Goal: Task Accomplishment & Management: Manage account settings

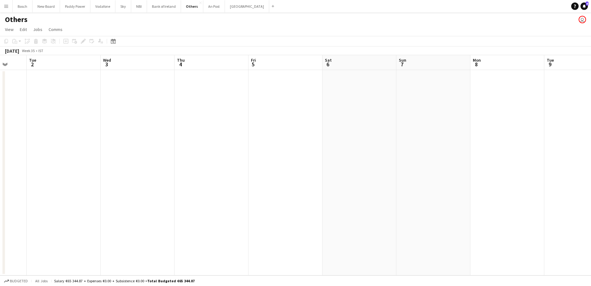
scroll to position [0, 196]
click at [150, 9] on button "Bank of Ireland Close" at bounding box center [164, 6] width 34 height 12
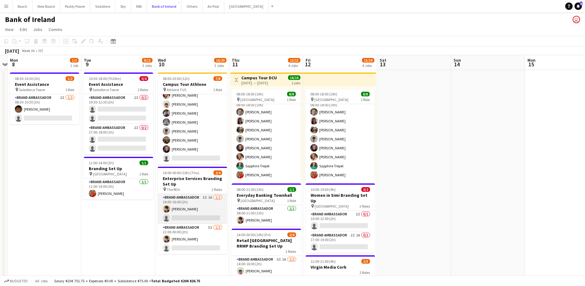
scroll to position [0, 214]
click at [206, 210] on app-card-role "Brand Ambassador 5I 1A [DATE] 14:00-16:00 (2h) [PERSON_NAME] single-neutral-act…" at bounding box center [192, 209] width 69 height 30
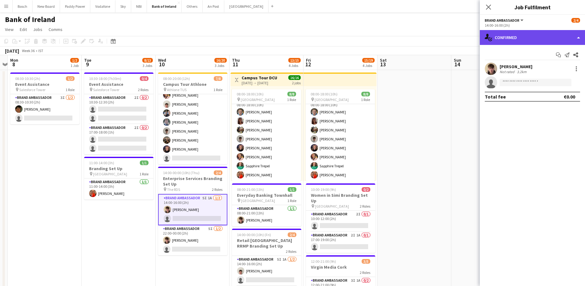
click at [502, 37] on div "single-neutral-actions-check-2 Confirmed" at bounding box center [532, 37] width 105 height 15
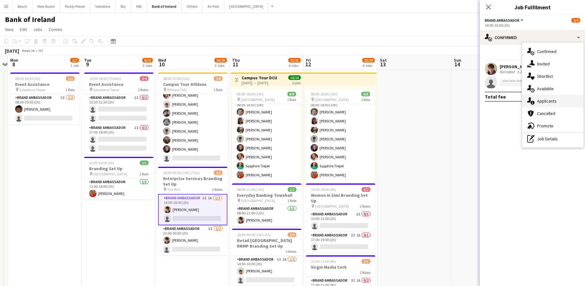
click at [541, 100] on div "single-neutral-actions-information Applicants" at bounding box center [553, 101] width 61 height 12
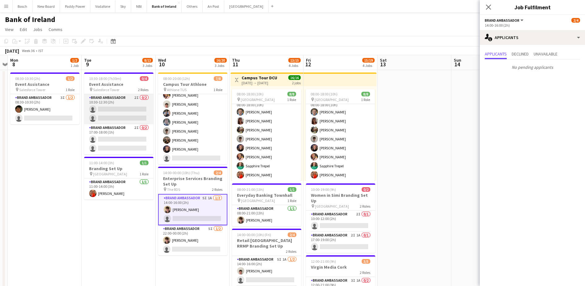
click at [136, 120] on app-card-role "Brand Ambassador 2I 0/2 10:30-12:30 (2h) single-neutral-actions single-neutral-…" at bounding box center [118, 109] width 69 height 30
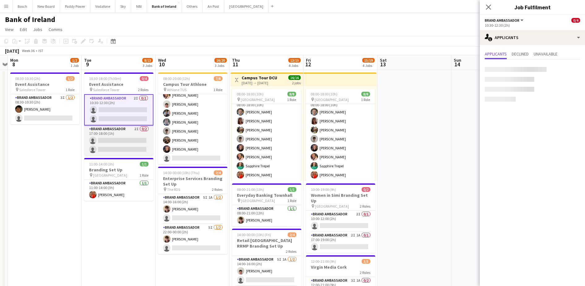
click at [128, 132] on app-card-role "Brand Ambassador 2I 0/2 17:00-18:00 (1h) single-neutral-actions single-neutral-…" at bounding box center [118, 140] width 69 height 30
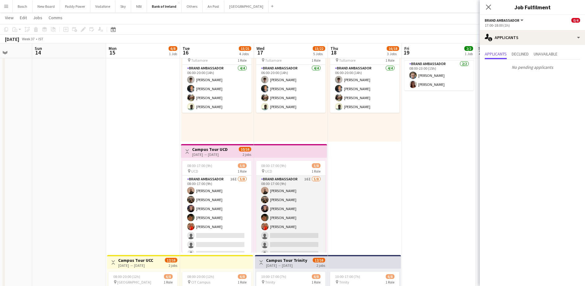
scroll to position [0, 191]
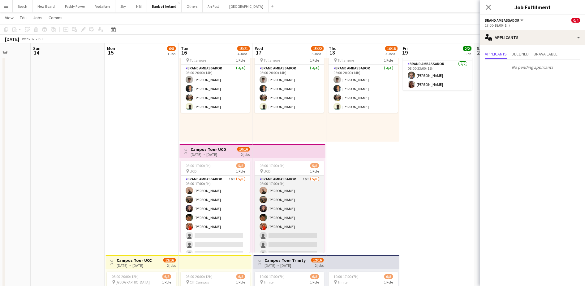
click at [304, 198] on app-card-role "Brand Ambassador 16I [DATE] 08:00-17:00 (9h) [PERSON_NAME] [PERSON_NAME] [PERSO…" at bounding box center [289, 218] width 69 height 84
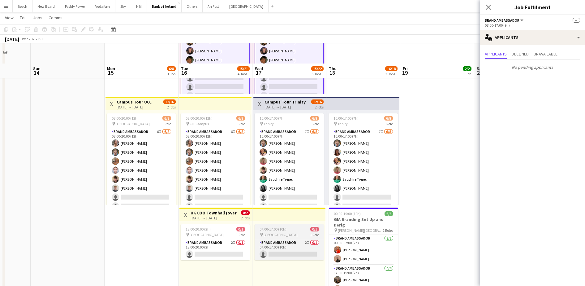
scroll to position [232, 0]
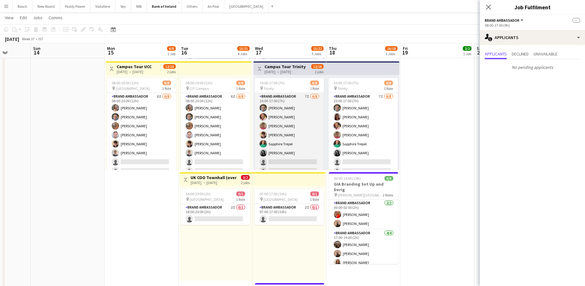
click at [276, 148] on app-card-role "Brand Ambassador 7I [DATE] 10:00-17:00 (7h) [PERSON_NAME] [PERSON_NAME] [PERSON…" at bounding box center [289, 135] width 69 height 84
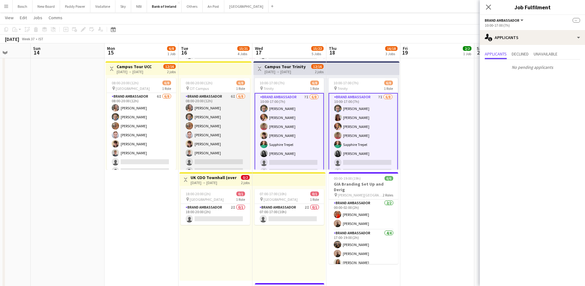
click at [217, 155] on app-card-role "Brand Ambassador 6I [DATE] 08:00-20:00 (12h) [PERSON_NAME] [PERSON_NAME] [PERSO…" at bounding box center [215, 135] width 69 height 84
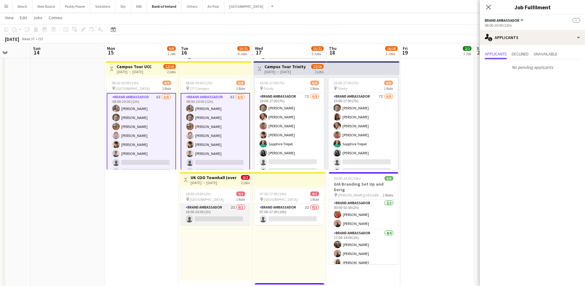
click at [210, 210] on app-card-role "Brand Ambassador 2I 0/1 18:00-20:00 (2h) single-neutral-actions" at bounding box center [215, 214] width 69 height 21
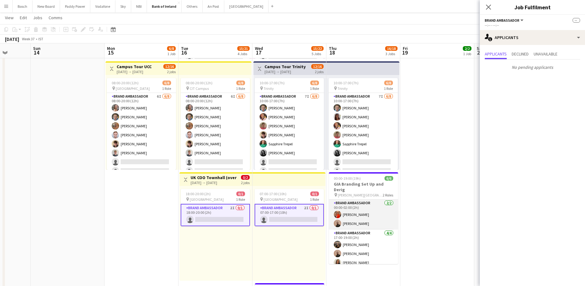
click at [355, 211] on app-card-role "Brand Ambassador [DATE] 00:00-02:00 (2h) [PERSON_NAME] [PERSON_NAME]" at bounding box center [363, 214] width 69 height 30
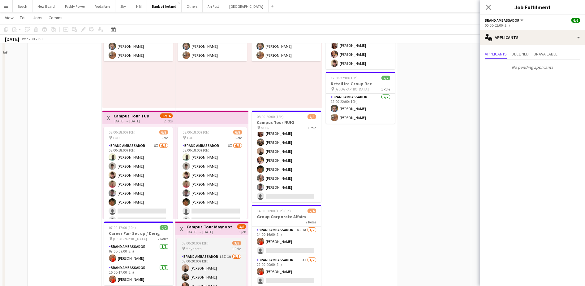
scroll to position [77, 0]
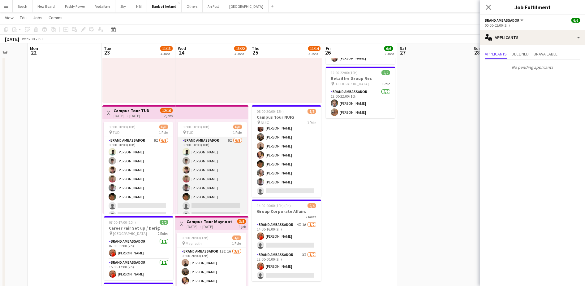
click at [200, 185] on app-card-role "Brand Ambassador 6I [DATE] 08:00-18:00 (10h) [PERSON_NAME] [PERSON_NAME] [PERSO…" at bounding box center [212, 179] width 69 height 84
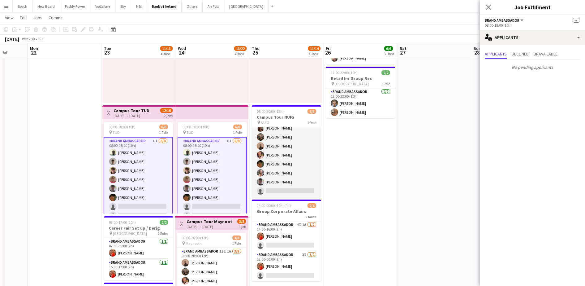
click at [280, 162] on app-card-role "Brand Ambassador 4I 2A [DATE] 08:00-20:00 (12h) [PERSON_NAME] Morycka [PERSON_N…" at bounding box center [286, 155] width 69 height 84
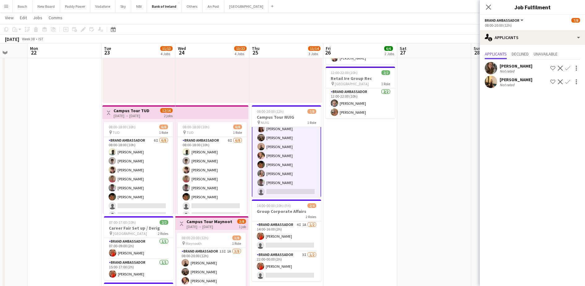
scroll to position [15, 0]
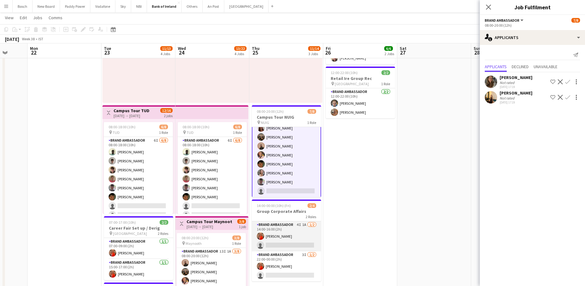
click at [263, 235] on app-user-avatar at bounding box center [260, 235] width 7 height 7
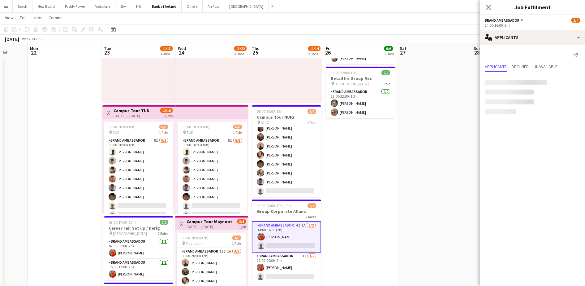
scroll to position [14, 0]
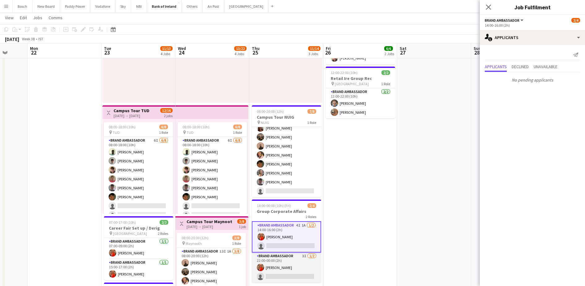
click at [275, 261] on app-card-role "Brand Ambassador 3I [DATE] 22:00-00:00 (2h) [PERSON_NAME] single-neutral-actions" at bounding box center [286, 267] width 69 height 30
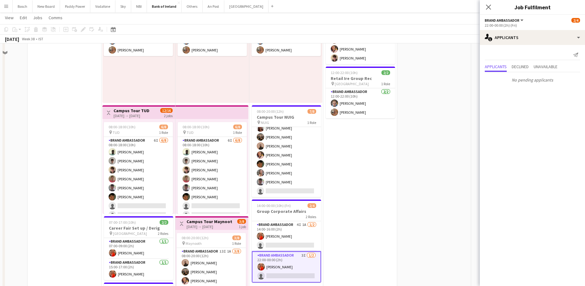
scroll to position [0, 0]
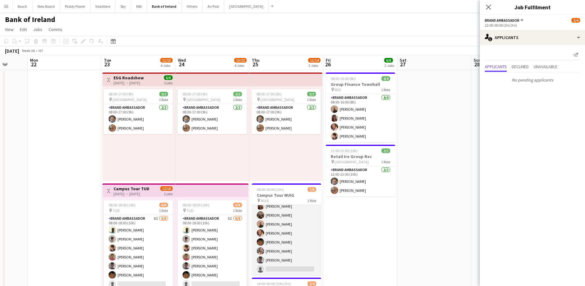
click at [276, 245] on app-card-role "Brand Ambassador 4I 2A [DATE] 08:00-20:00 (12h) [PERSON_NAME] Morycka [PERSON_N…" at bounding box center [286, 233] width 69 height 84
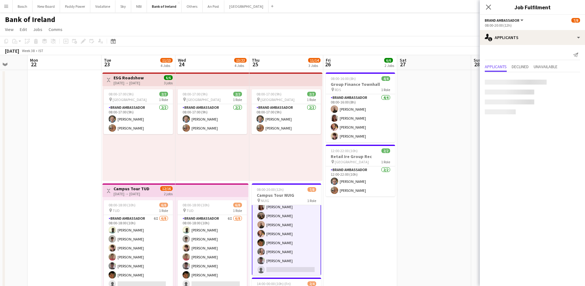
scroll to position [15, 0]
click at [517, 80] on div "[PERSON_NAME]" at bounding box center [516, 78] width 33 height 6
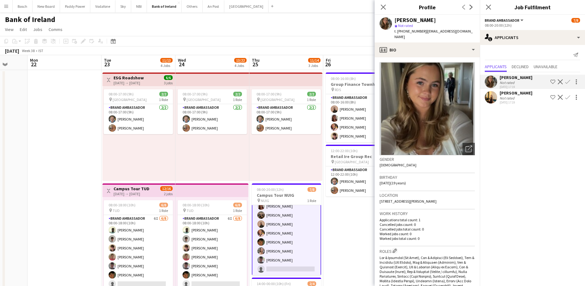
click at [519, 105] on div "[PERSON_NAME] Not rated [DATE] 17:19 Shortlist crew Decline Confirm [PERSON_NAM…" at bounding box center [532, 88] width 105 height 33
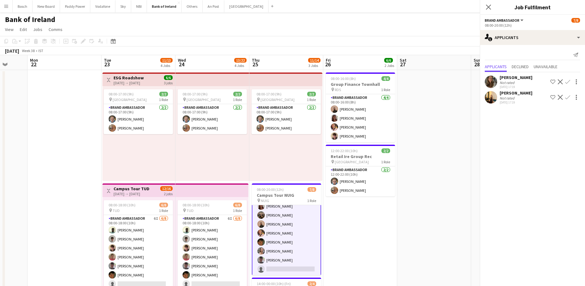
click at [519, 102] on div "[DATE] 17:19" at bounding box center [516, 102] width 33 height 4
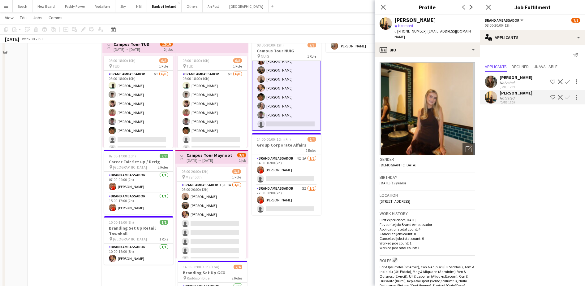
scroll to position [155, 0]
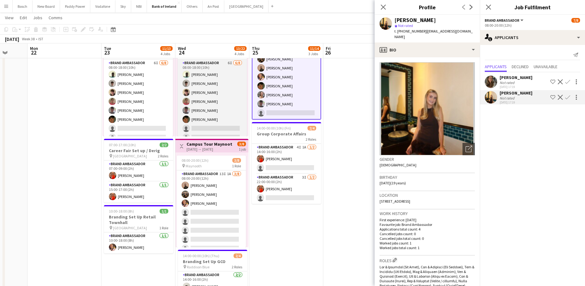
click at [217, 118] on app-card-role "Brand Ambassador 6I [DATE] 08:00-18:00 (10h) [PERSON_NAME] [PERSON_NAME] [PERSO…" at bounding box center [212, 101] width 69 height 84
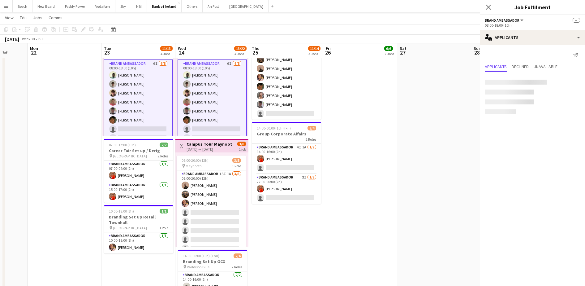
scroll to position [14, 0]
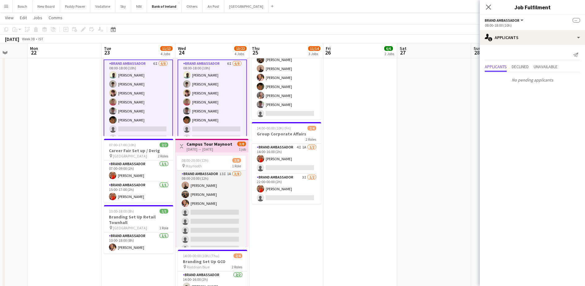
click at [220, 199] on app-card-role "Brand Ambassador 13I 1A [DATE] 08:00-20:00 (12h) [PERSON_NAME] [PERSON_NAME] [P…" at bounding box center [211, 212] width 69 height 84
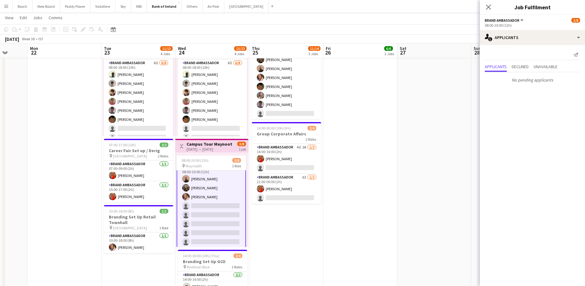
scroll to position [8, 0]
click at [526, 28] on app-options-switcher "Brand Ambassador All roles Brand Ambassador [DATE] 08:00-20:00 (12h)" at bounding box center [532, 22] width 105 height 15
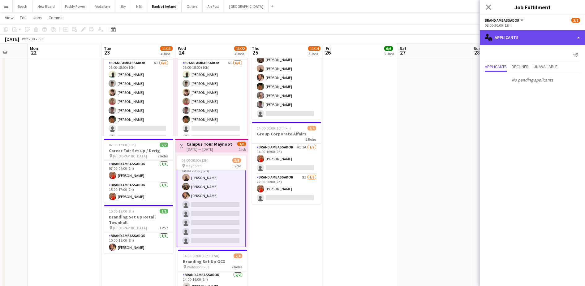
click at [528, 35] on div "single-neutral-actions-information Applicants" at bounding box center [532, 37] width 105 height 15
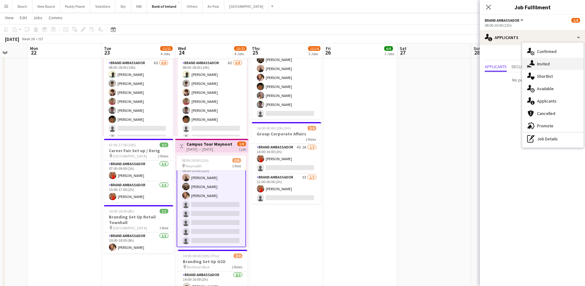
click at [548, 61] on div "single-neutral-actions-share-1 Invited" at bounding box center [553, 64] width 61 height 12
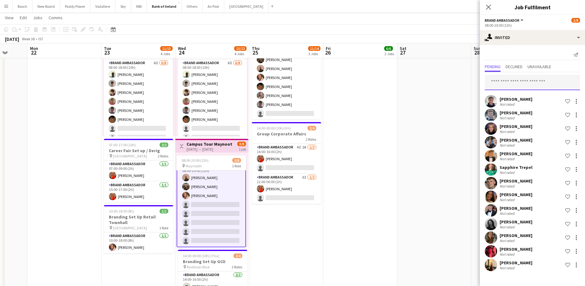
click at [531, 82] on input "text" at bounding box center [532, 82] width 95 height 15
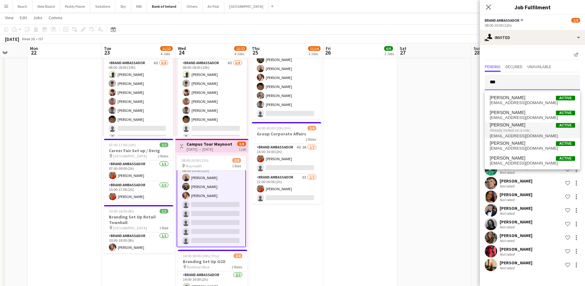
type input "***"
click at [515, 130] on span "Already invited on a role." at bounding box center [532, 131] width 85 height 6
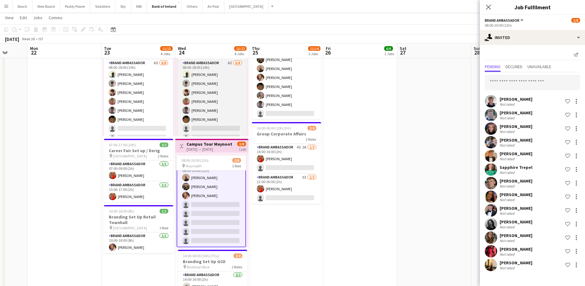
click at [206, 110] on app-card-role "Brand Ambassador 6I [DATE] 08:00-18:00 (10h) [PERSON_NAME] [PERSON_NAME] [PERSO…" at bounding box center [212, 101] width 69 height 84
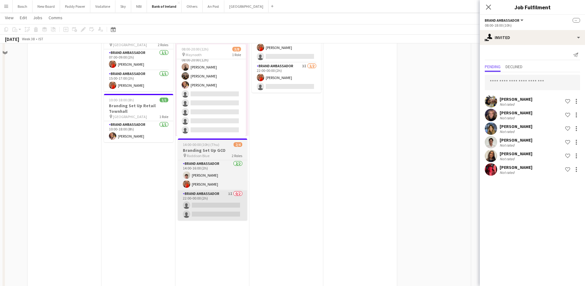
scroll to position [271, 0]
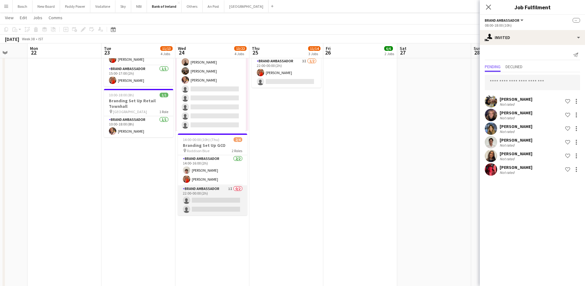
click at [219, 192] on app-card-role "Brand Ambassador 1I 0/2 22:00-00:00 (2h) single-neutral-actions single-neutral-…" at bounding box center [212, 200] width 69 height 30
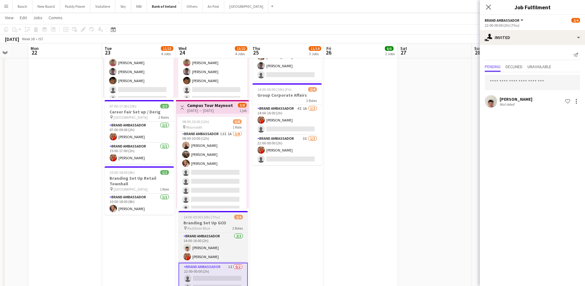
scroll to position [0, 0]
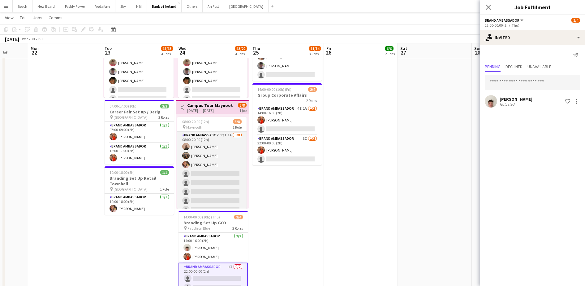
click at [203, 158] on app-card-role "Brand Ambassador 13I 1A [DATE] 08:00-20:00 (12h) [PERSON_NAME] [PERSON_NAME] [P…" at bounding box center [211, 174] width 69 height 84
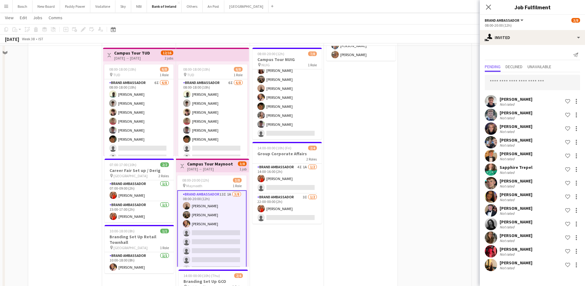
scroll to position [116, 0]
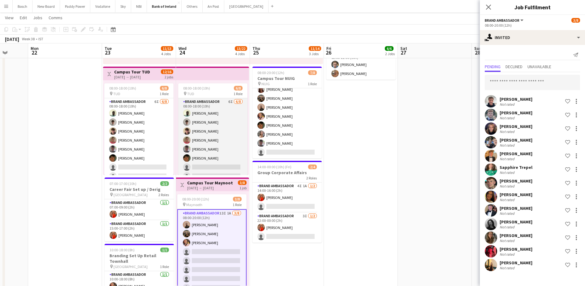
click at [207, 141] on app-card-role "Brand Ambassador 6I [DATE] 08:00-18:00 (10h) [PERSON_NAME] [PERSON_NAME] [PERSO…" at bounding box center [212, 140] width 69 height 84
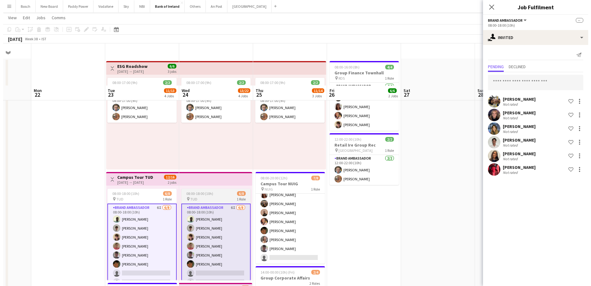
scroll to position [0, 0]
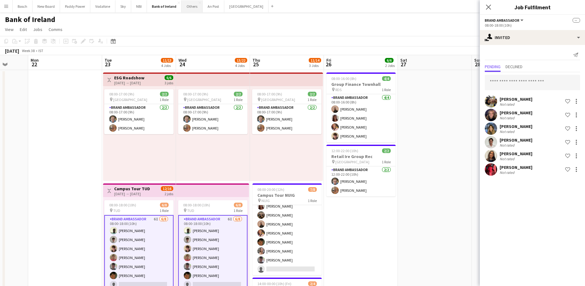
click at [195, 7] on button "Others Close" at bounding box center [192, 6] width 21 height 12
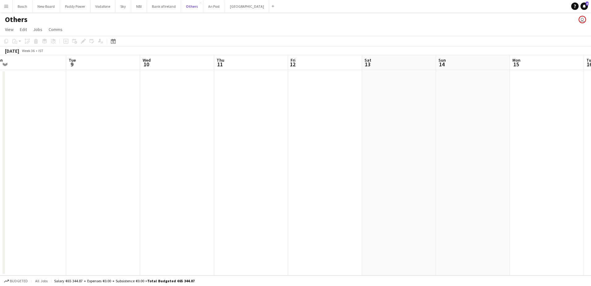
scroll to position [0, 241]
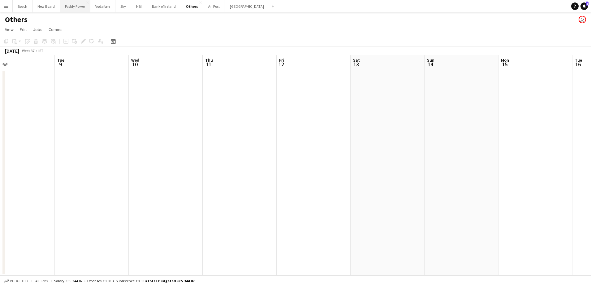
click at [66, 6] on button "Paddy Power Close" at bounding box center [75, 6] width 30 height 12
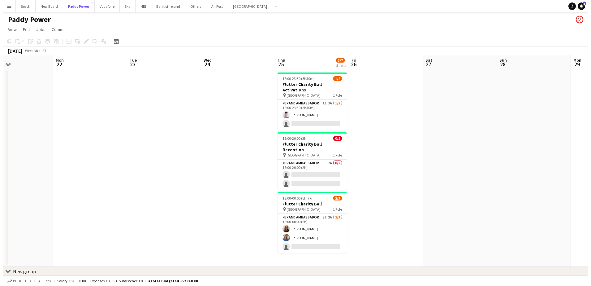
scroll to position [0, 171]
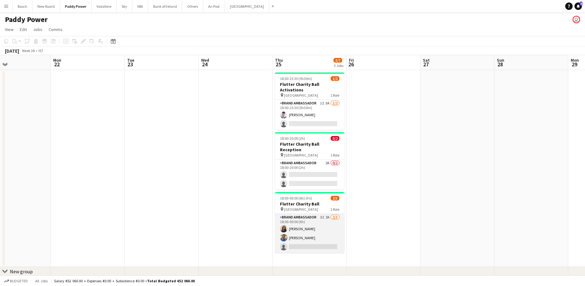
click at [307, 226] on app-card-role "Brand Ambassador 3I 2A [DATE] 18:00-00:00 (6h) [PERSON_NAME] [PERSON_NAME] sing…" at bounding box center [309, 233] width 69 height 39
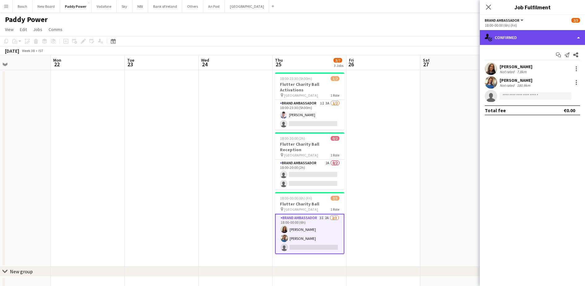
click at [530, 30] on div "single-neutral-actions-check-2 Confirmed" at bounding box center [532, 37] width 105 height 15
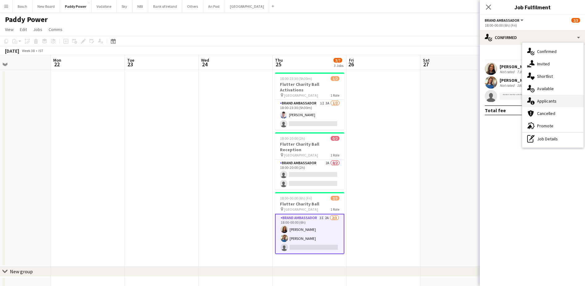
click at [550, 100] on div "single-neutral-actions-information Applicants" at bounding box center [553, 101] width 61 height 12
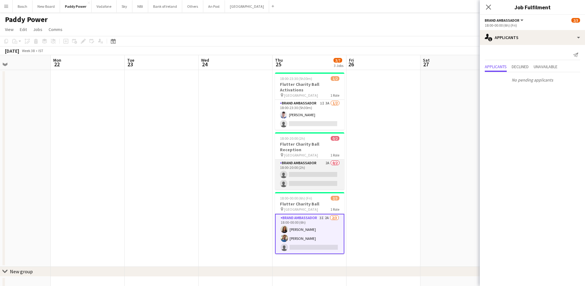
click at [317, 159] on app-card-role "Brand Ambassador 2A 0/2 18:00-20:00 (2h) single-neutral-actions single-neutral-…" at bounding box center [309, 174] width 69 height 30
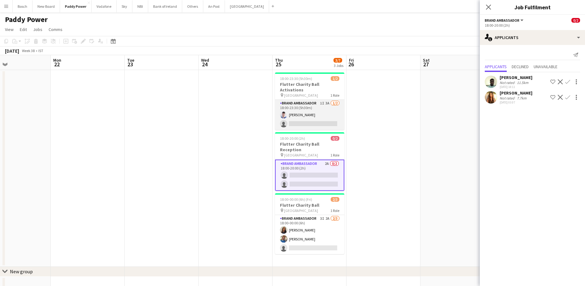
click at [312, 100] on app-card-role "Brand Ambassador 1I 3A [DATE] 18:00-23:30 (5h30m) [DEMOGRAPHIC_DATA][PERSON_NAM…" at bounding box center [309, 115] width 69 height 30
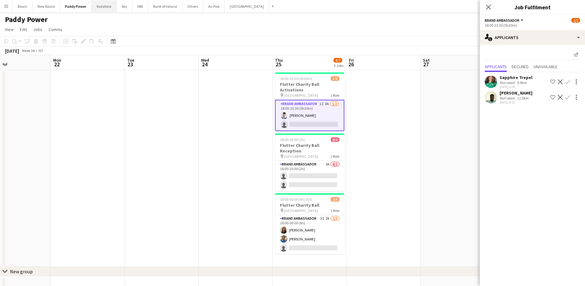
click at [112, 9] on button "Vodafone Close" at bounding box center [104, 6] width 25 height 12
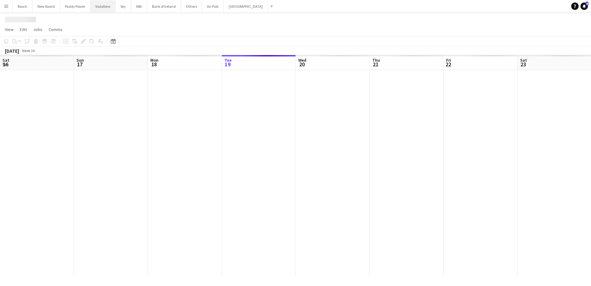
scroll to position [0, 148]
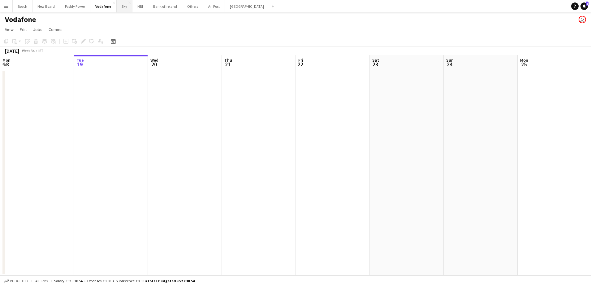
click at [122, 8] on button "Sky Close" at bounding box center [125, 6] width 16 height 12
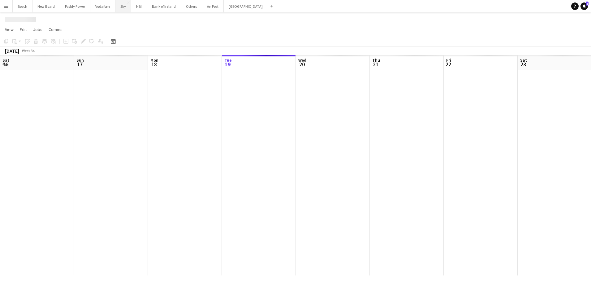
scroll to position [0, 148]
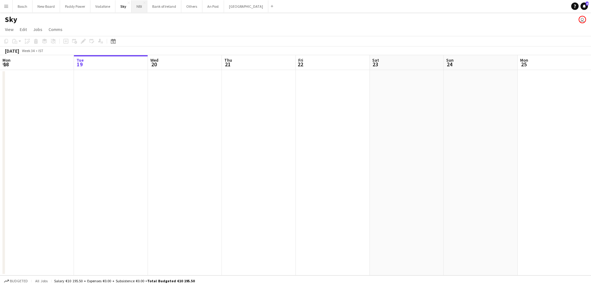
click at [141, 9] on button "NBI Close" at bounding box center [140, 6] width 16 height 12
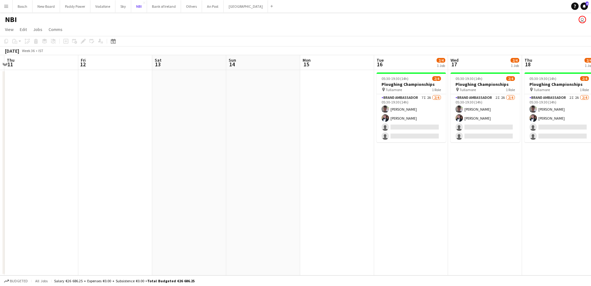
scroll to position [0, 241]
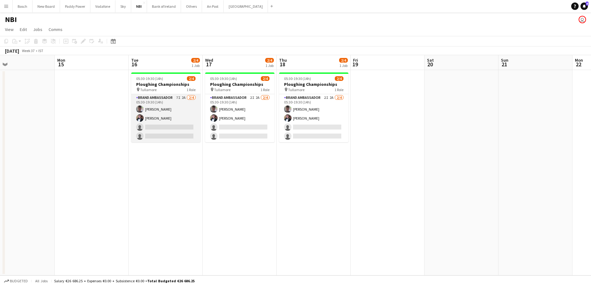
click at [189, 113] on app-card-role "Brand Ambassador 7I 2A [DATE] 05:30-19:30 (14h) [PERSON_NAME] [PERSON_NAME] sin…" at bounding box center [165, 118] width 69 height 48
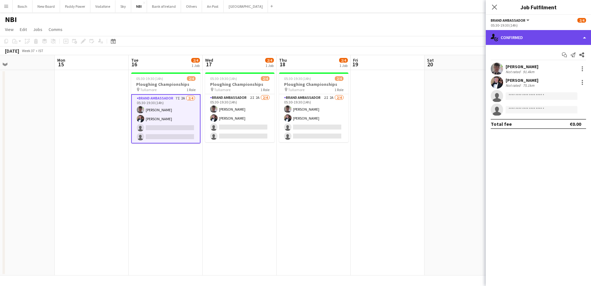
click at [542, 38] on div "single-neutral-actions-check-2 Confirmed" at bounding box center [538, 37] width 105 height 15
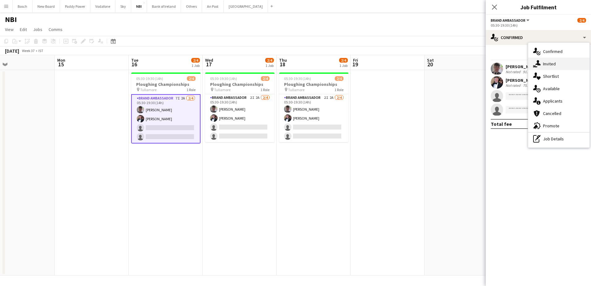
click at [553, 59] on div "single-neutral-actions-share-1 Invited" at bounding box center [558, 64] width 61 height 12
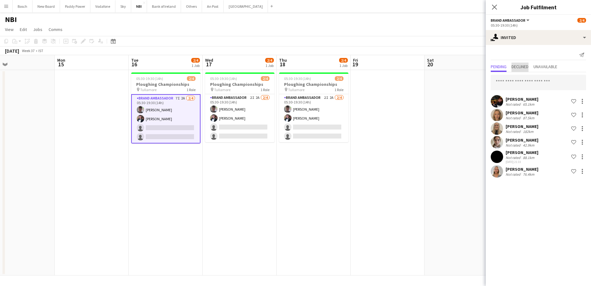
click at [525, 68] on span "Declined" at bounding box center [520, 66] width 17 height 4
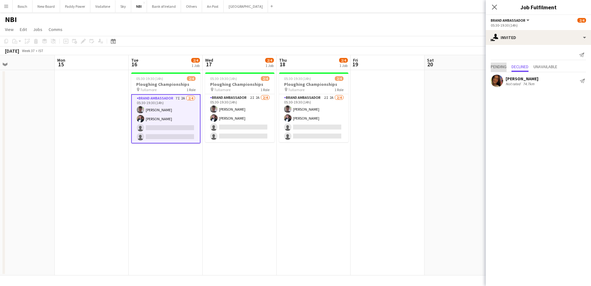
click at [497, 67] on span "Pending" at bounding box center [499, 66] width 16 height 4
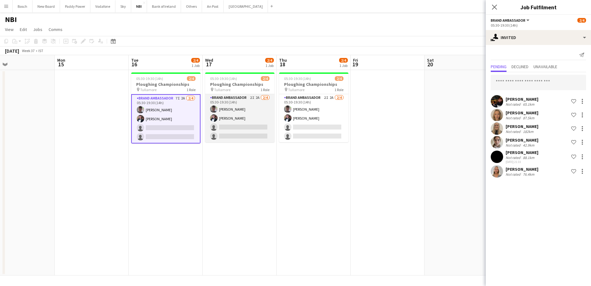
click at [264, 119] on app-card-role "Brand Ambassador 2I 2A [DATE] 05:30-19:30 (14h) [PERSON_NAME] [PERSON_NAME] sin…" at bounding box center [239, 118] width 69 height 48
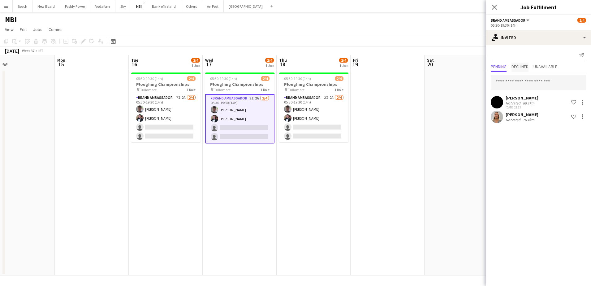
click at [525, 67] on span "Declined" at bounding box center [520, 66] width 17 height 4
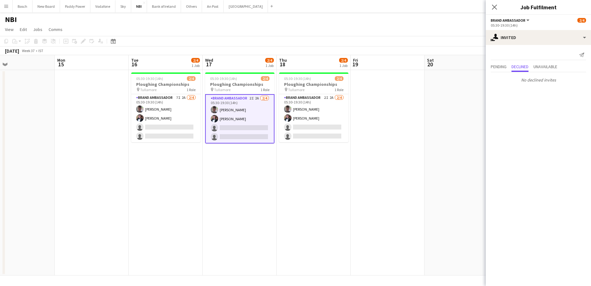
click at [350, 118] on app-date-cell "05:30-19:30 (14h) 2/4 Ploughing Championships pin Tullamore 1 Role Brand Ambass…" at bounding box center [314, 172] width 74 height 205
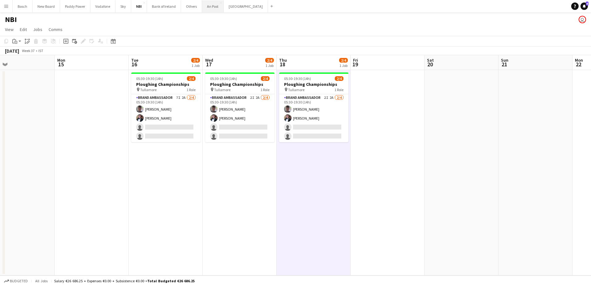
click at [203, 6] on button "An Post Close" at bounding box center [213, 6] width 22 height 12
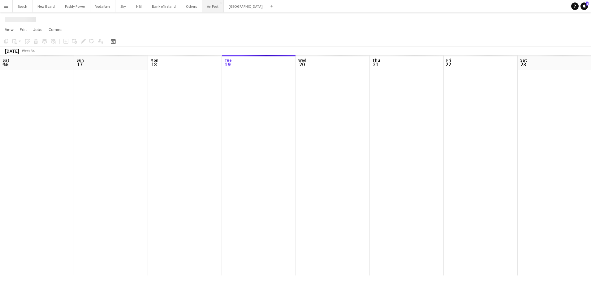
scroll to position [0, 148]
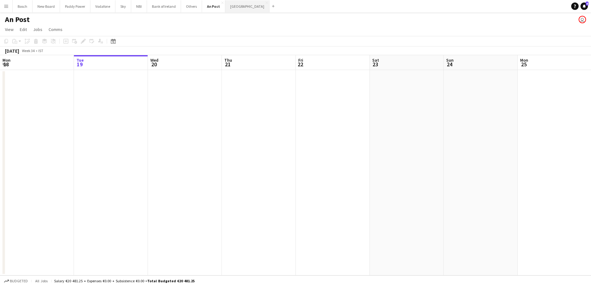
click at [228, 7] on button "[GEOGRAPHIC_DATA] Close" at bounding box center [247, 6] width 44 height 12
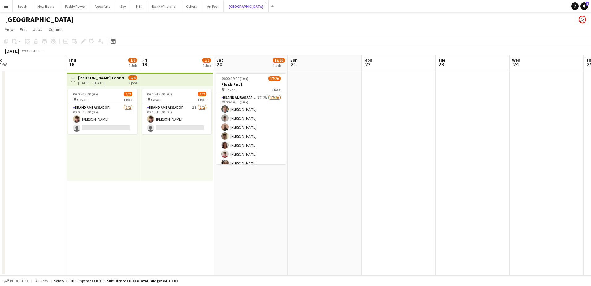
scroll to position [0, 230]
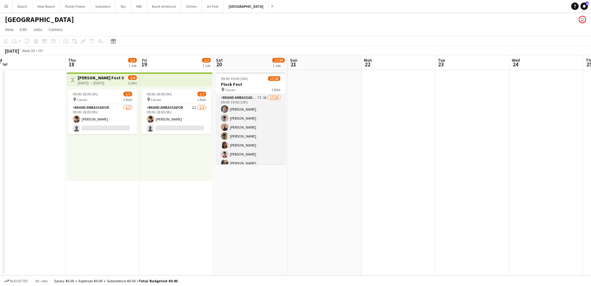
click at [239, 107] on app-card-role "Brand Ambassador 7I 2A 17/20 09:00-19:00 (10h) [PERSON_NAME] [PERSON_NAME] [PER…" at bounding box center [250, 190] width 69 height 192
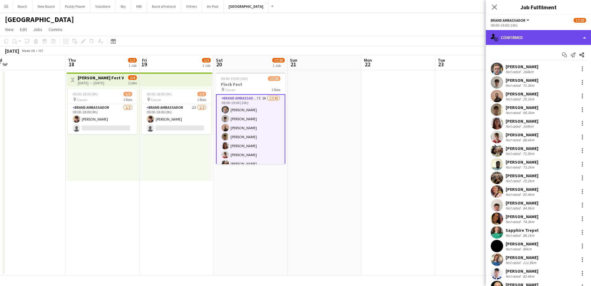
click at [523, 33] on div "single-neutral-actions-check-2 Confirmed" at bounding box center [538, 37] width 105 height 15
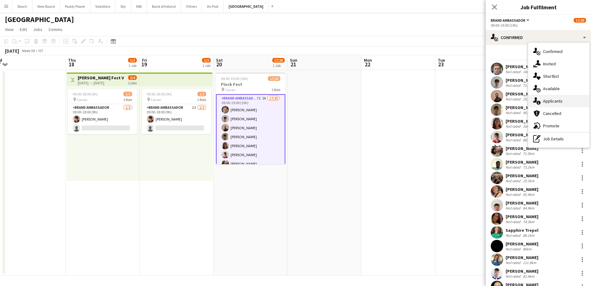
click at [565, 96] on div "single-neutral-actions-information Applicants" at bounding box center [558, 101] width 61 height 12
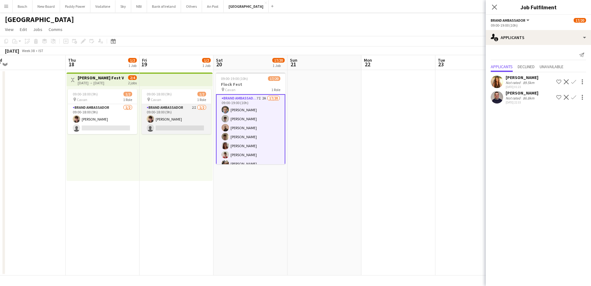
click at [174, 122] on app-card-role "Brand Ambassador 2I [DATE] 09:00-18:00 (9h) [PERSON_NAME] single-neutral-actions" at bounding box center [176, 119] width 69 height 30
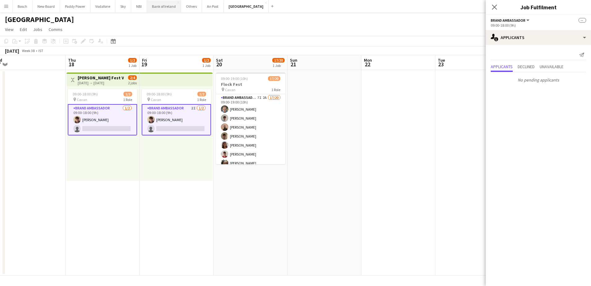
click at [164, 9] on button "Bank of Ireland Close" at bounding box center [164, 6] width 34 height 12
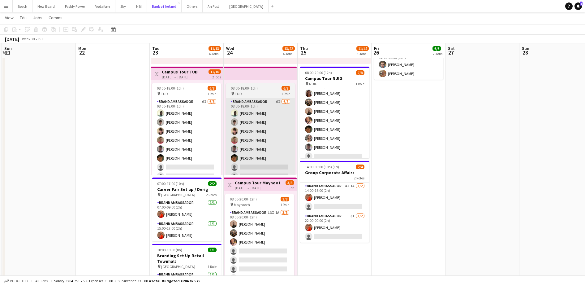
scroll to position [14, 0]
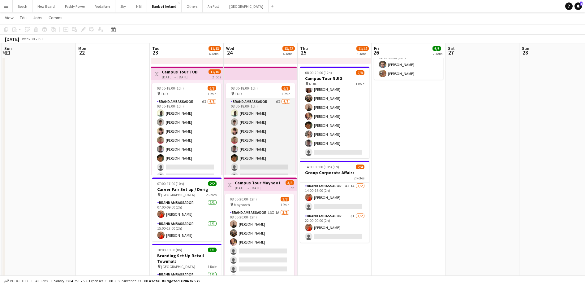
click at [267, 149] on app-card-role "Brand Ambassador 6I [DATE] 08:00-18:00 (10h) [PERSON_NAME] [PERSON_NAME] [PERSO…" at bounding box center [260, 140] width 69 height 84
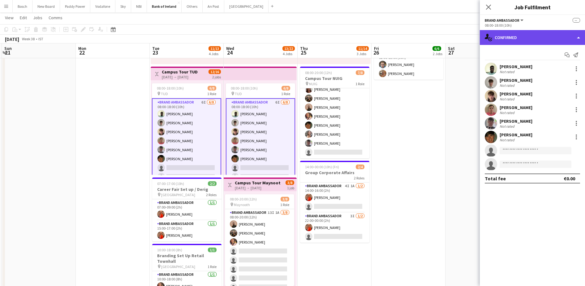
click at [510, 37] on div "single-neutral-actions-check-2 Confirmed" at bounding box center [532, 37] width 105 height 15
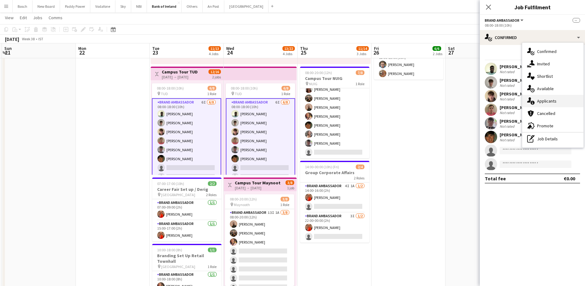
click at [550, 104] on div "single-neutral-actions-information Applicants" at bounding box center [553, 101] width 61 height 12
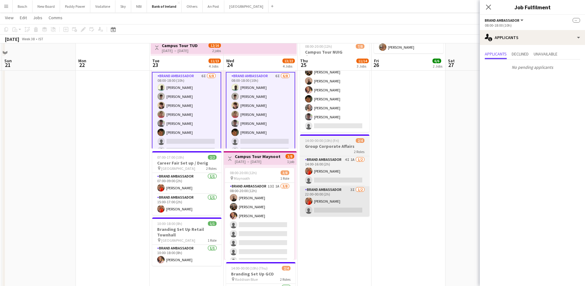
scroll to position [155, 0]
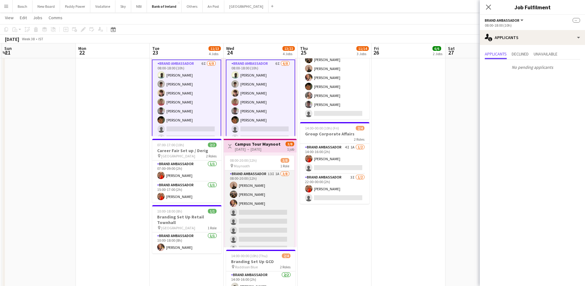
click at [251, 207] on app-card-role "Brand Ambassador 13I 1A [DATE] 08:00-20:00 (12h) [PERSON_NAME] [PERSON_NAME] [P…" at bounding box center [259, 212] width 69 height 84
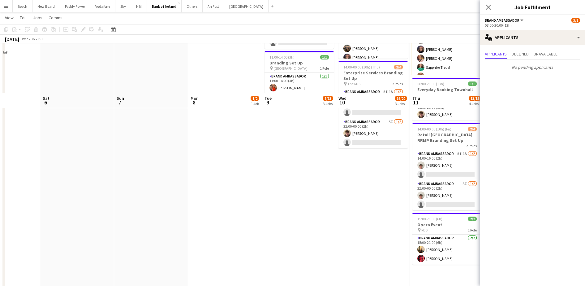
scroll to position [0, 0]
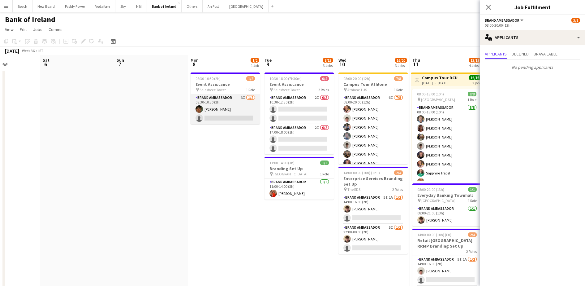
click at [237, 102] on app-card-role "Brand Ambassador 3I [DATE] 08:30-10:30 (2h) [PERSON_NAME] single-neutral-actions" at bounding box center [225, 109] width 69 height 30
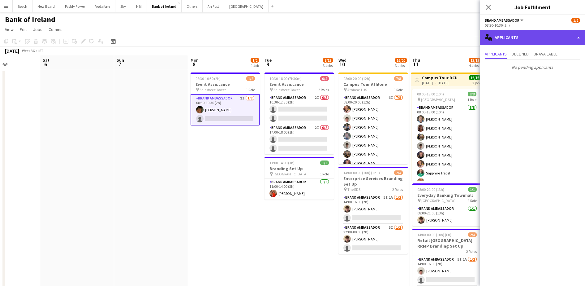
click at [521, 38] on div "single-neutral-actions-information Applicants" at bounding box center [532, 37] width 105 height 15
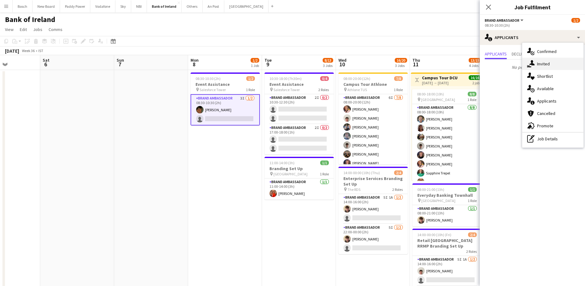
click at [564, 58] on div "single-neutral-actions-share-1 Invited" at bounding box center [553, 64] width 61 height 12
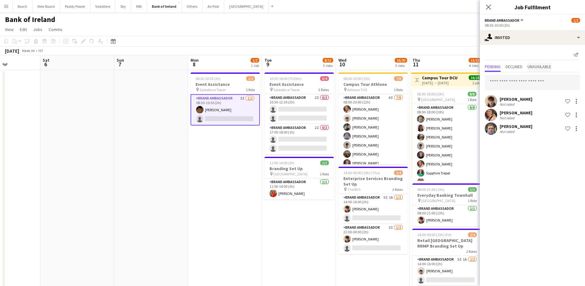
click at [545, 69] on span "Unavailable" at bounding box center [540, 66] width 24 height 4
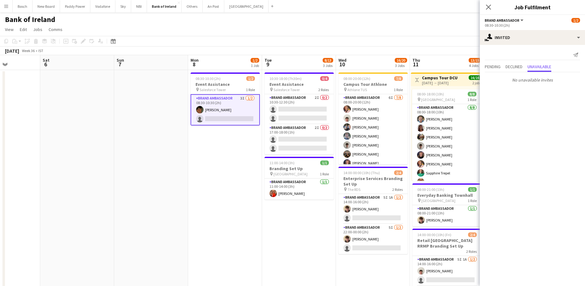
click at [499, 72] on div "No unavailable invites" at bounding box center [532, 78] width 105 height 13
click at [498, 67] on span "Pending" at bounding box center [493, 66] width 16 height 4
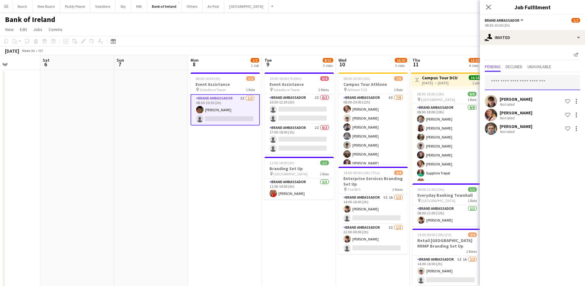
click at [511, 81] on input "text" at bounding box center [532, 82] width 95 height 15
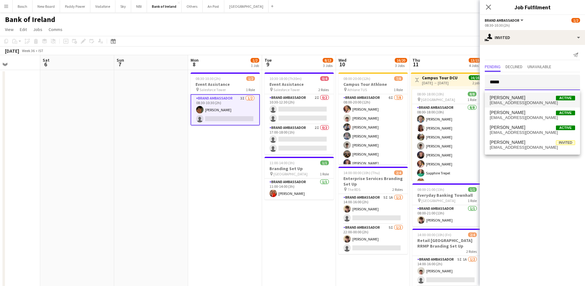
type input "*****"
click at [531, 102] on span "[EMAIL_ADDRESS][DOMAIN_NAME]" at bounding box center [532, 102] width 85 height 5
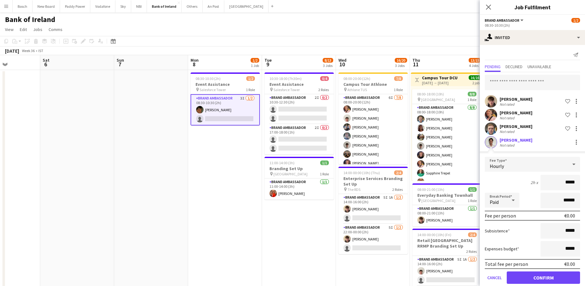
scroll to position [9, 0]
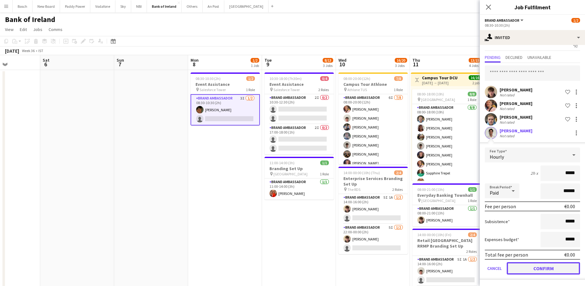
click at [552, 266] on button "Confirm" at bounding box center [543, 268] width 73 height 12
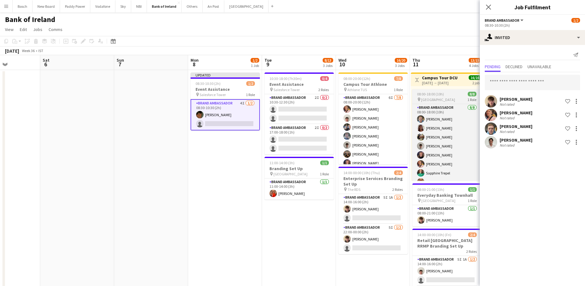
scroll to position [0, 0]
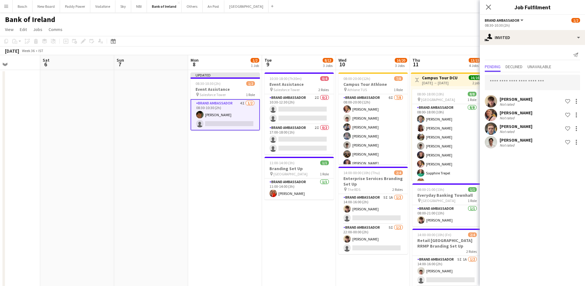
click at [440, 37] on app-toolbar "Copy Paste Paste Ctrl+V Paste with crew Ctrl+Shift+V Paste linked Job [GEOGRAPH…" at bounding box center [292, 41] width 585 height 11
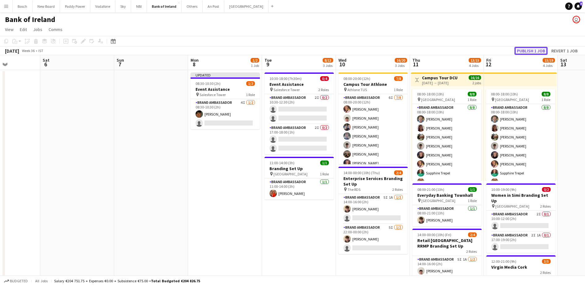
click at [531, 51] on button "Publish 1 job" at bounding box center [531, 51] width 33 height 8
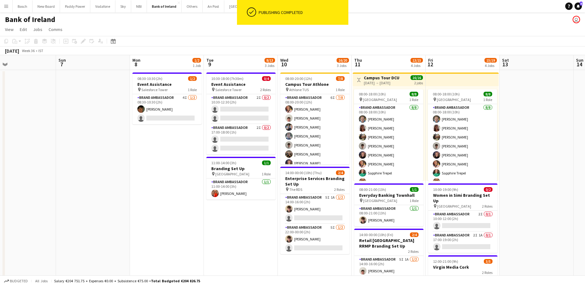
scroll to position [0, 241]
